Goal: Check status: Check status

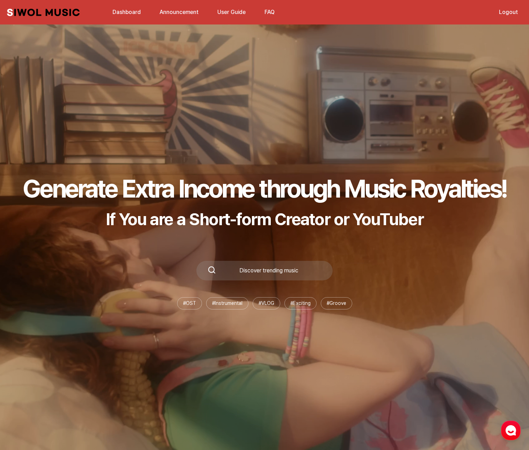
click at [112, 12] on link "Dashboard" at bounding box center [126, 12] width 37 height 15
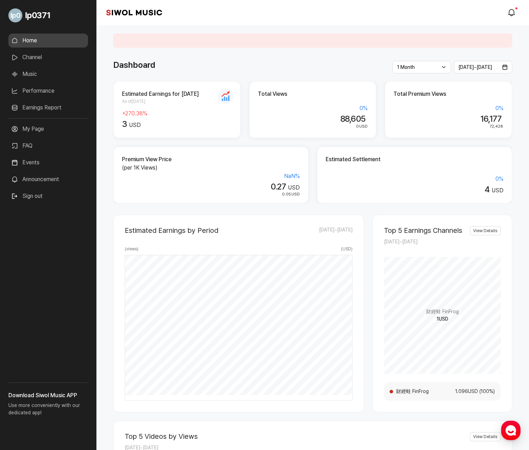
click at [255, 63] on div "Dashboard" at bounding box center [312, 65] width 399 height 13
click at [311, 66] on div "Dashboard" at bounding box center [312, 65] width 399 height 13
click at [368, 212] on div "Estimated Earnings by Period [DATE] ~ [DATE] ( views ) ( USD ) [DATE] 3 USD 11,…" at bounding box center [312, 439] width 399 height 472
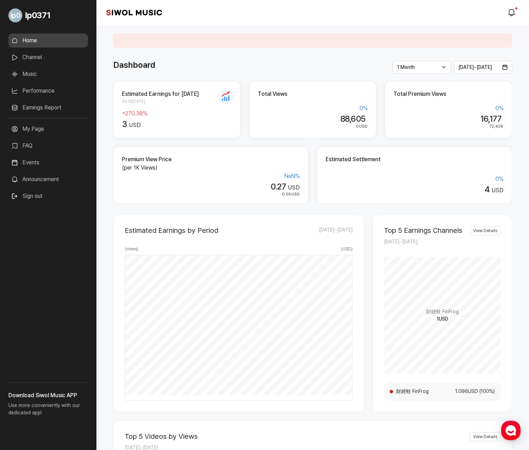
click at [372, 55] on div "**********" at bounding box center [312, 368] width 433 height 686
click at [325, 211] on div "Estimated Earnings by Period [DATE] ~ [DATE] ( views ) ( USD ) [DATE] 3 USD 11,…" at bounding box center [312, 439] width 399 height 472
